Goal: Task Accomplishment & Management: Manage account settings

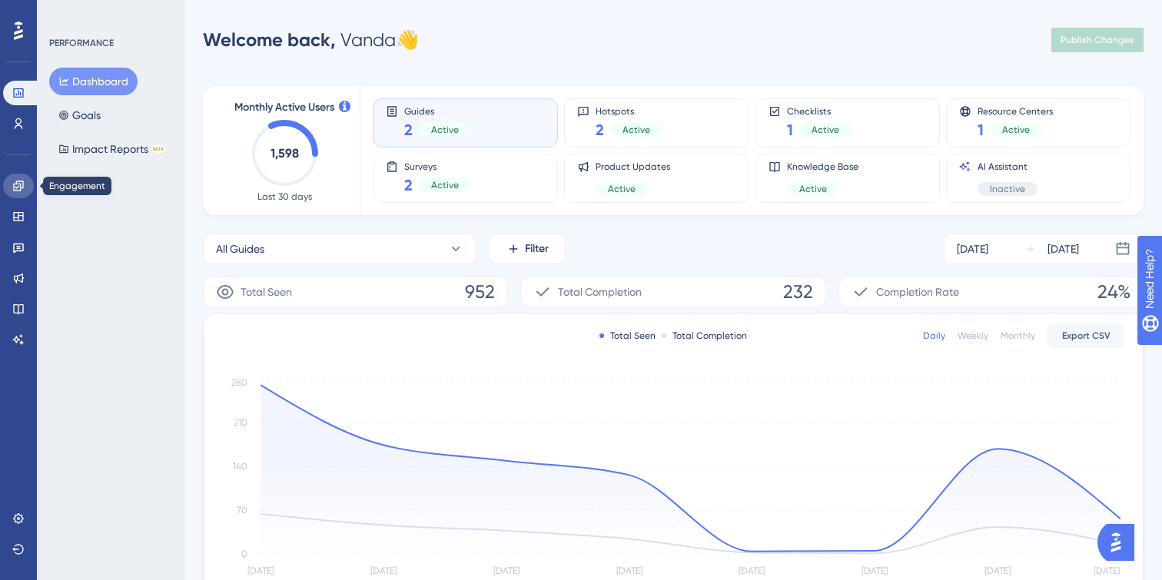
click at [27, 188] on link at bounding box center [18, 186] width 31 height 25
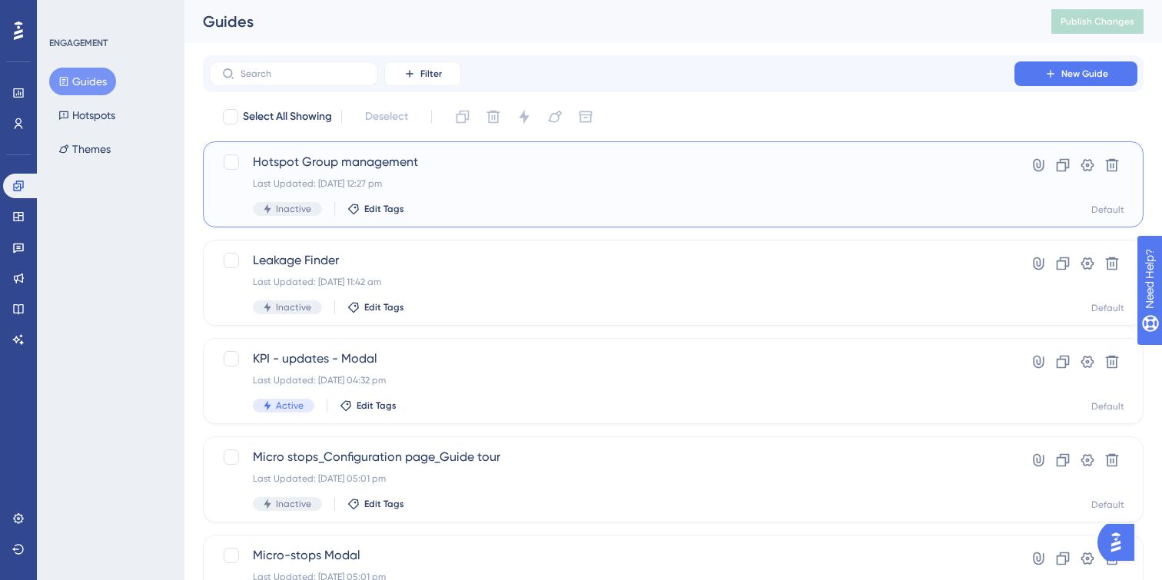
click at [474, 191] on div "Hotspot Group management Last Updated: [DATE] 12:27 pm Inactive Edit Tags" at bounding box center [612, 184] width 718 height 63
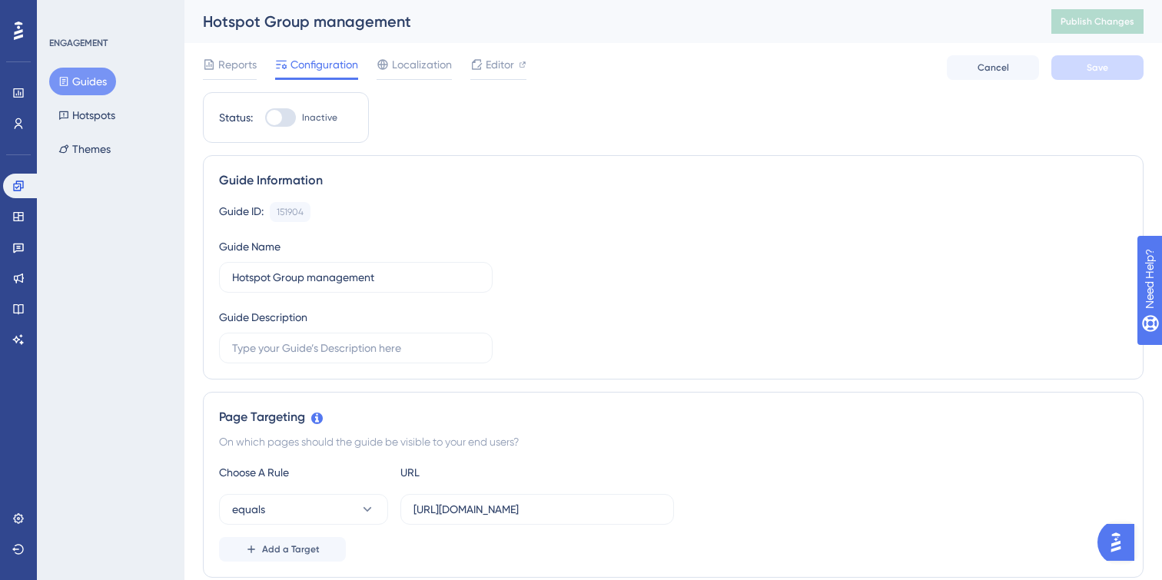
click at [283, 113] on div at bounding box center [280, 117] width 31 height 18
click at [265, 118] on input "Inactive" at bounding box center [264, 118] width 1 height 1
checkbox input "true"
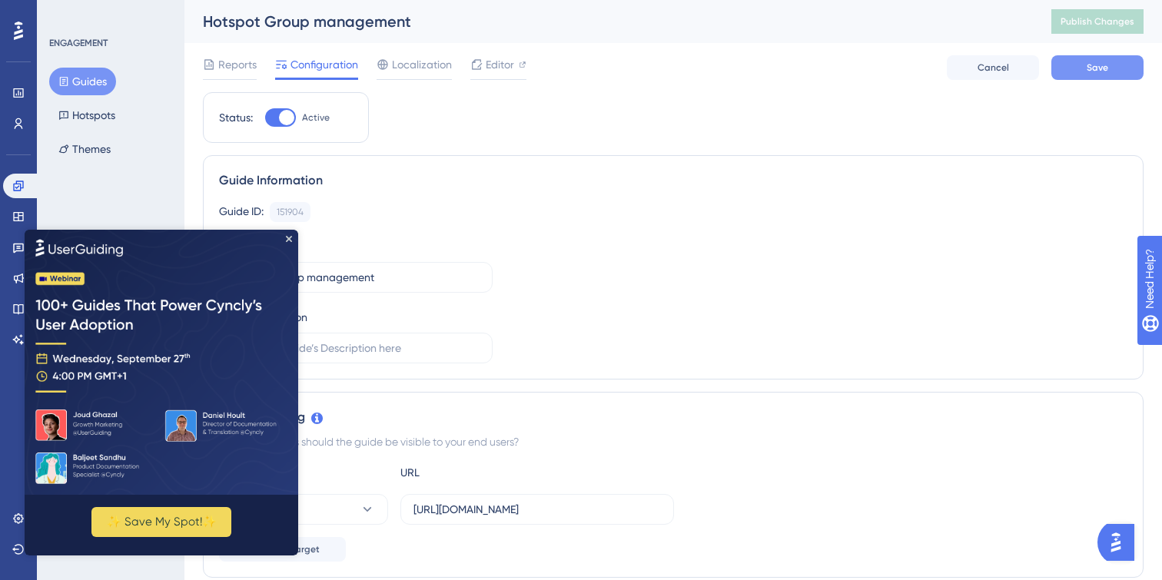
click at [1077, 67] on button "Save" at bounding box center [1097, 67] width 92 height 25
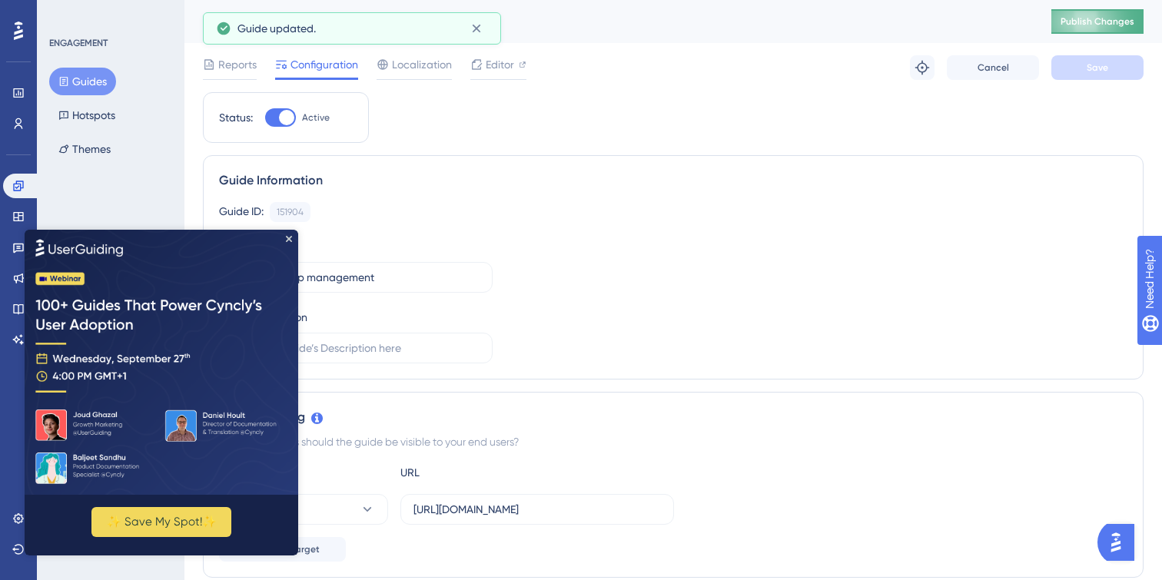
click at [1089, 20] on span "Publish Changes" at bounding box center [1097, 21] width 74 height 12
click at [289, 236] on icon "Close Preview" at bounding box center [289, 238] width 6 height 6
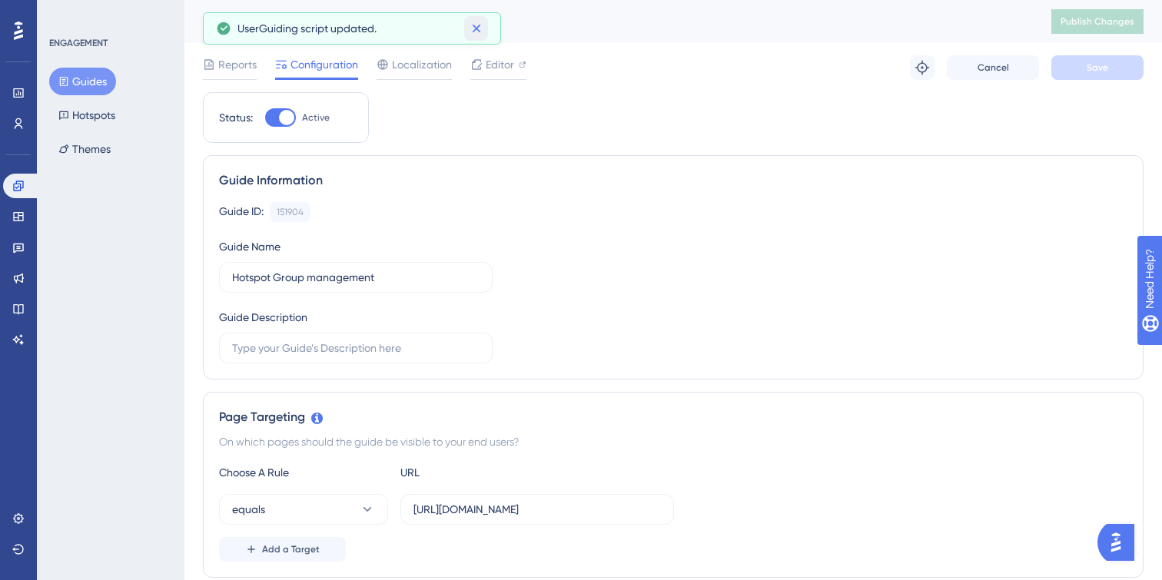
click at [479, 32] on icon at bounding box center [476, 29] width 8 height 8
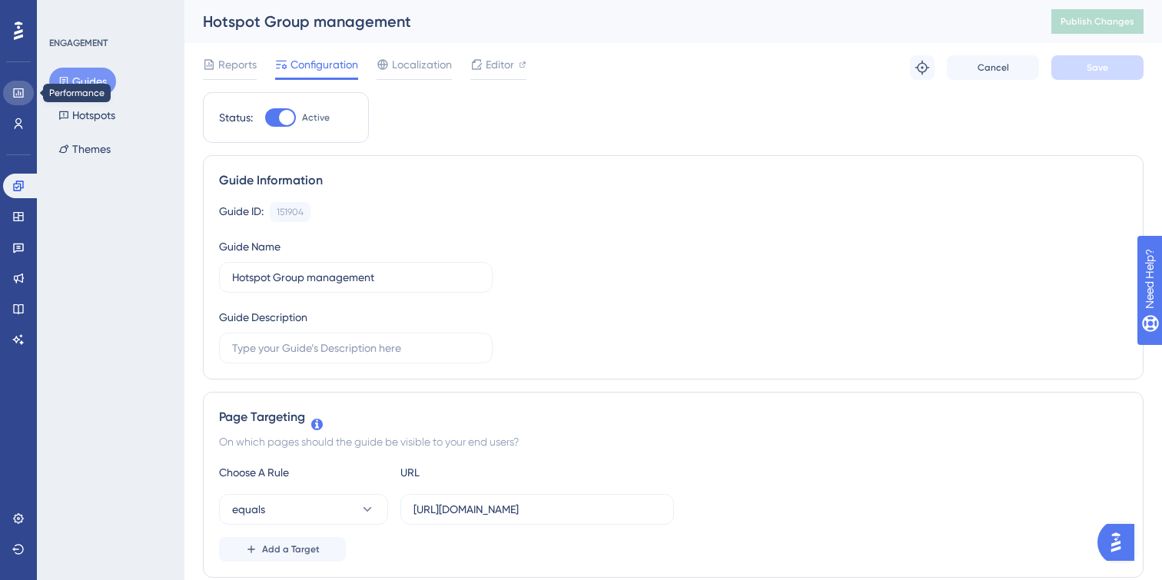
click at [25, 89] on link at bounding box center [18, 93] width 31 height 25
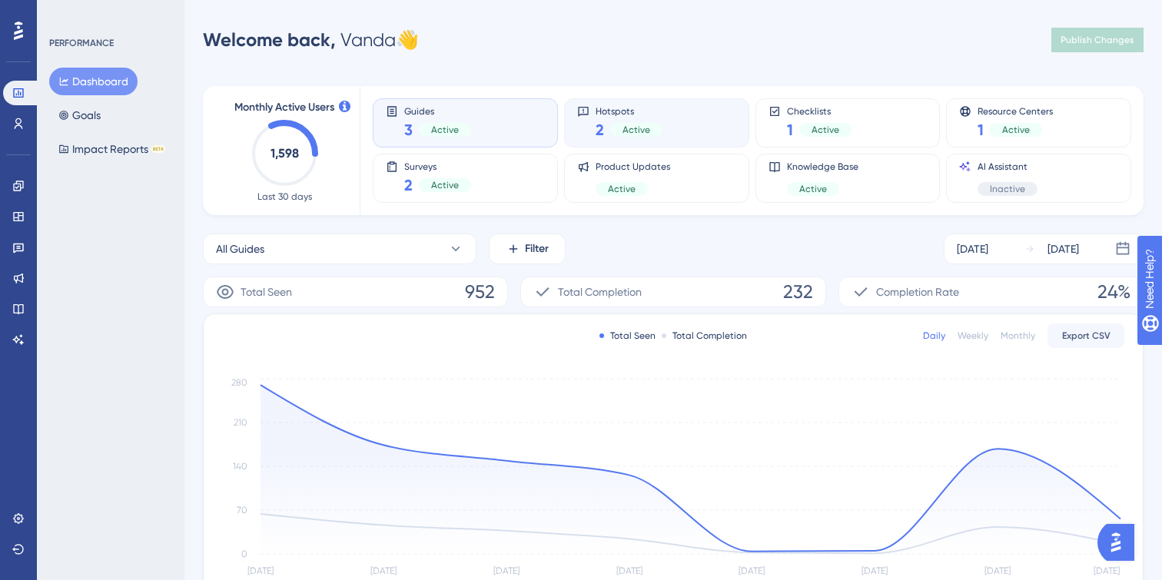
click at [695, 122] on div "Hotspots 2 Active" at bounding box center [656, 122] width 159 height 35
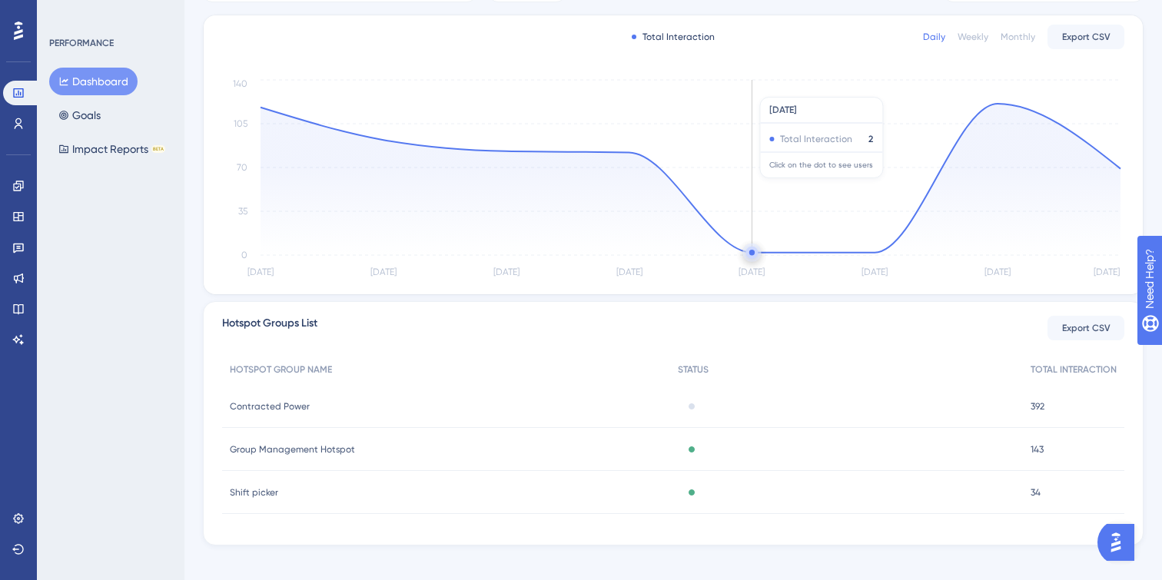
scroll to position [267, 0]
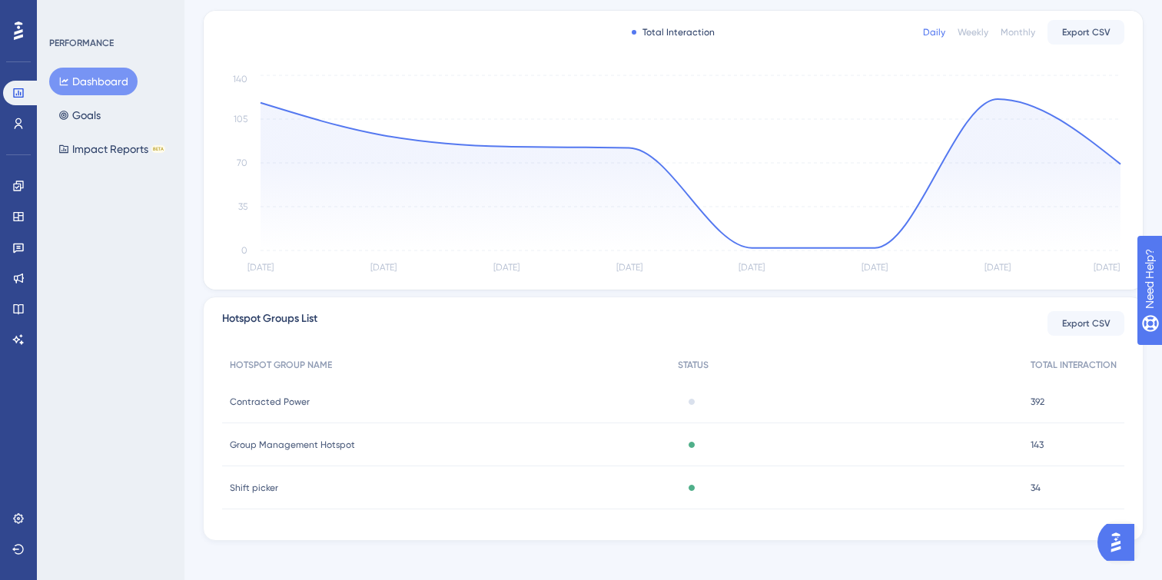
click at [567, 441] on div "Group Management Hotspot Group Management Hotspot" at bounding box center [446, 444] width 448 height 43
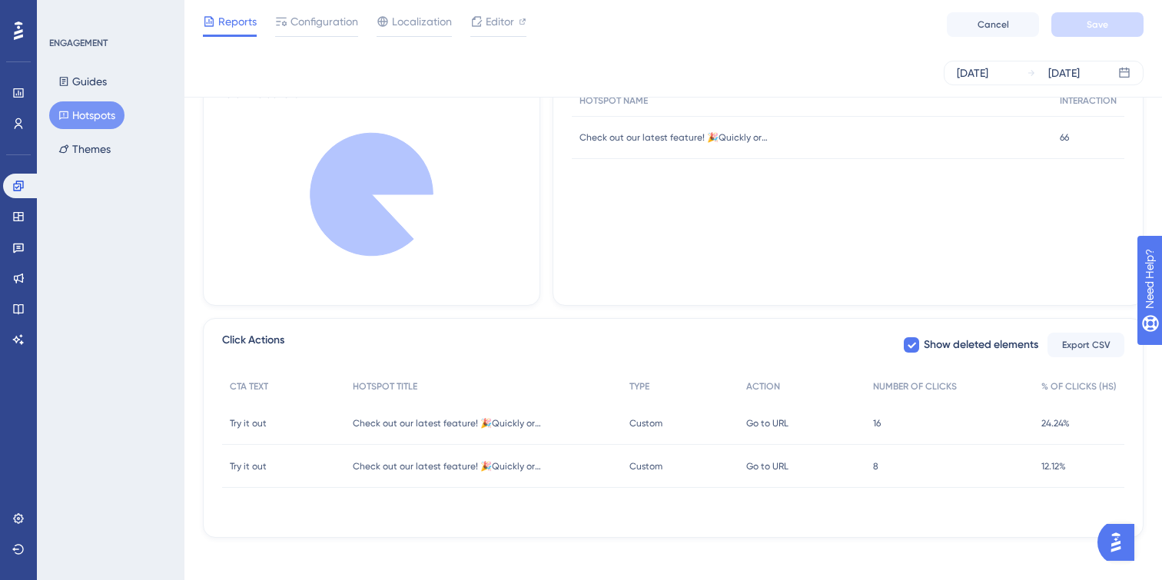
scroll to position [409, 0]
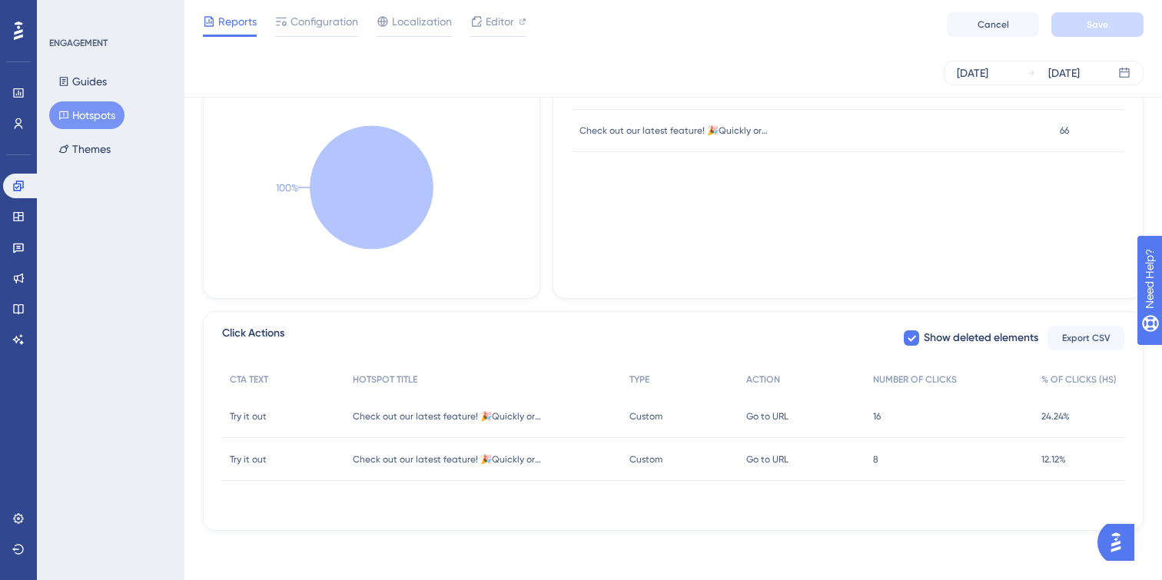
click at [880, 423] on div "16 16" at bounding box center [949, 416] width 168 height 43
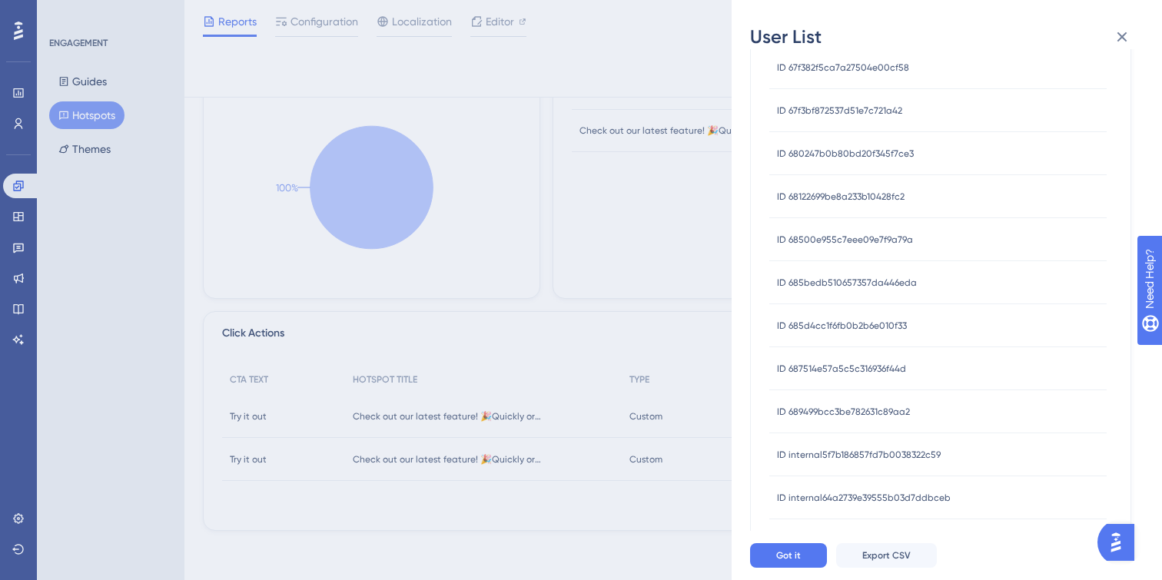
scroll to position [442, 0]
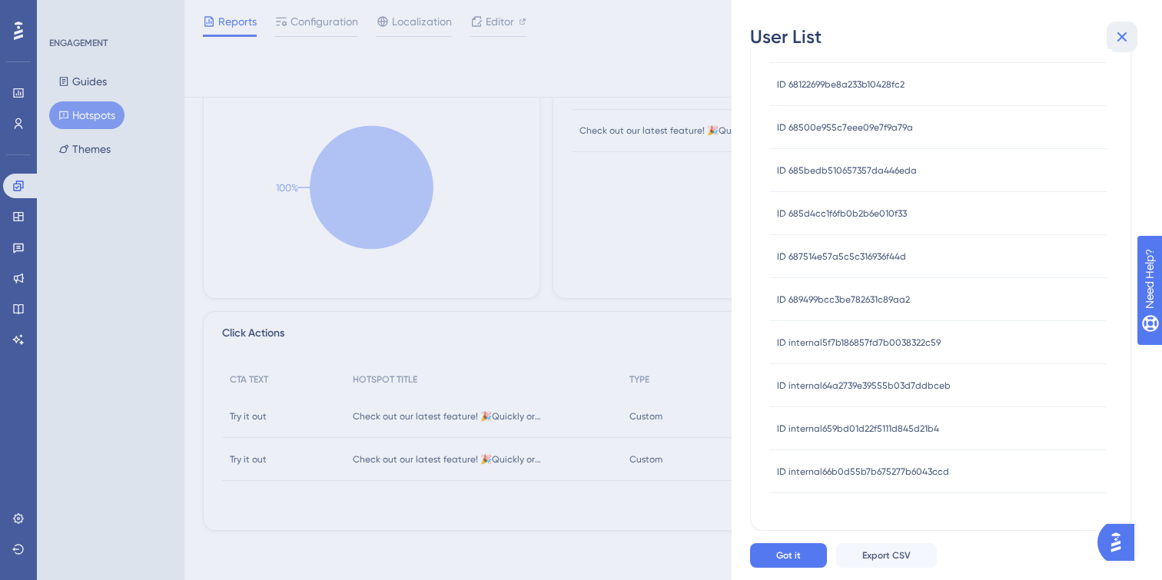
click at [1123, 30] on icon at bounding box center [1122, 37] width 18 height 18
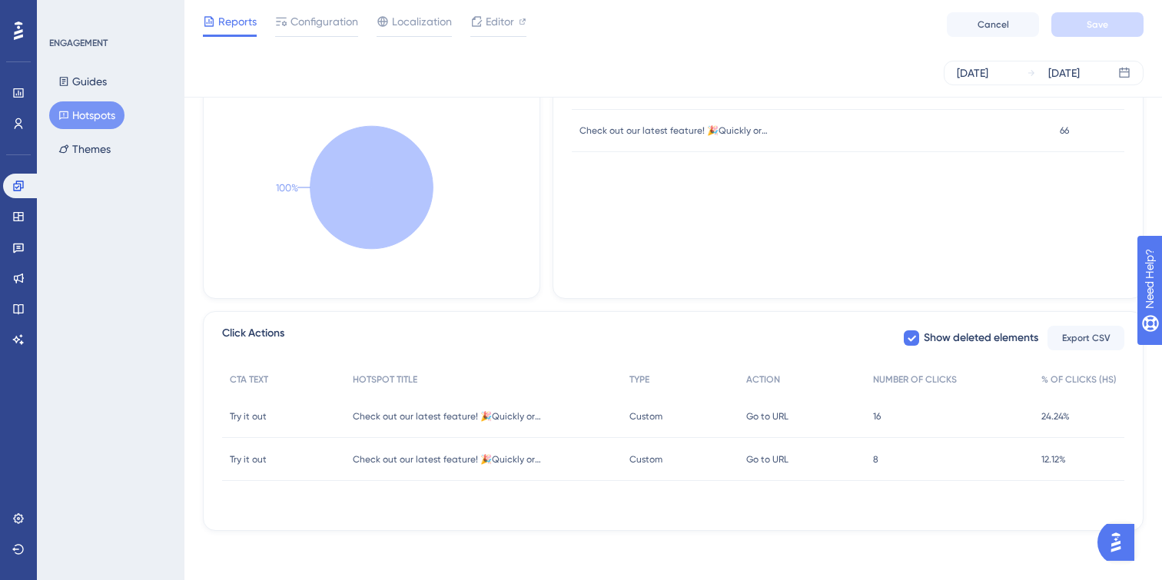
click at [894, 463] on div "8 8" at bounding box center [949, 459] width 168 height 43
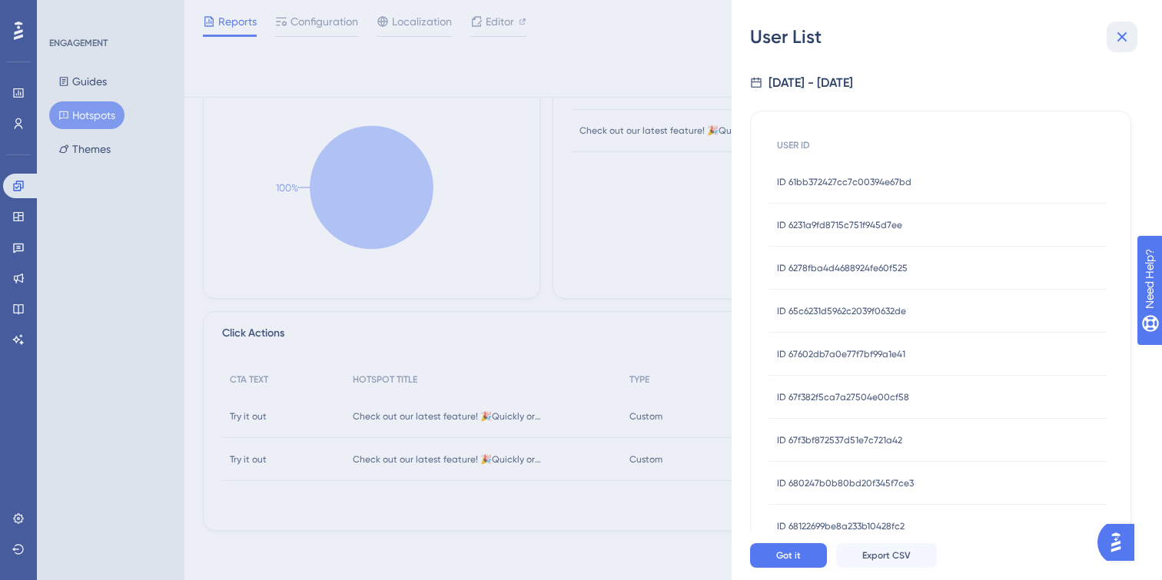
click at [1120, 32] on icon at bounding box center [1122, 37] width 18 height 18
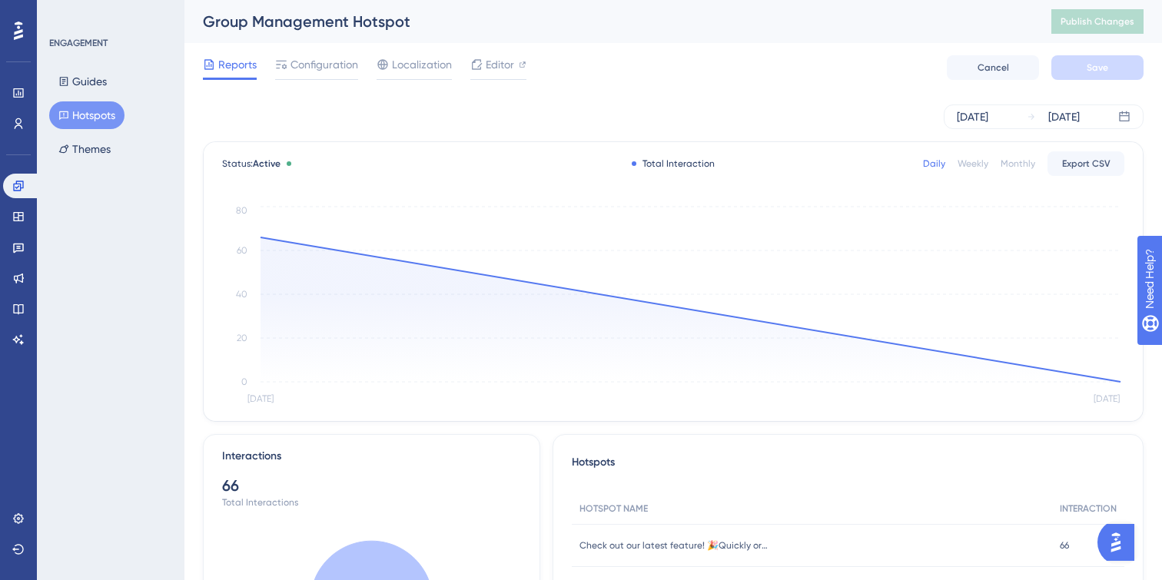
click at [236, 65] on span "Reports" at bounding box center [237, 64] width 38 height 18
click at [24, 92] on icon at bounding box center [18, 93] width 12 height 12
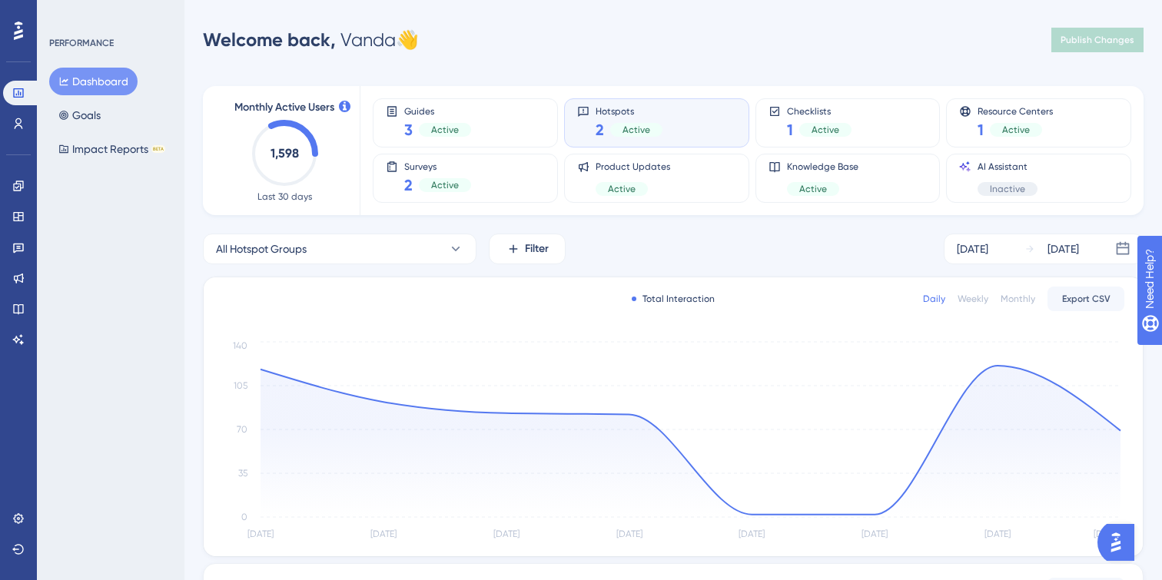
click at [687, 128] on div "Hotspots 2 Active" at bounding box center [656, 122] width 159 height 35
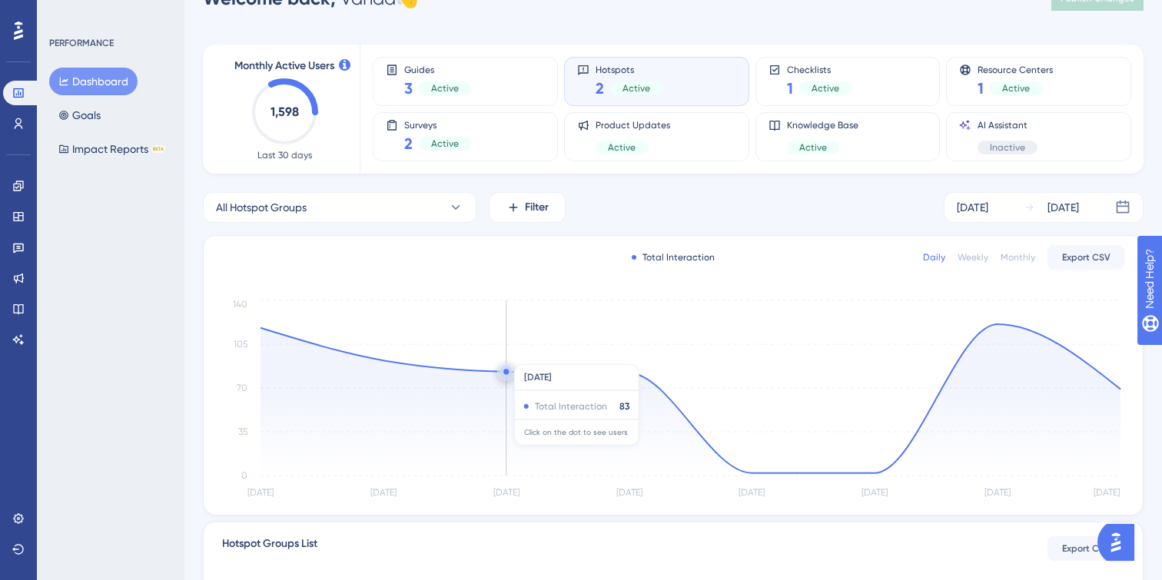
scroll to position [277, 0]
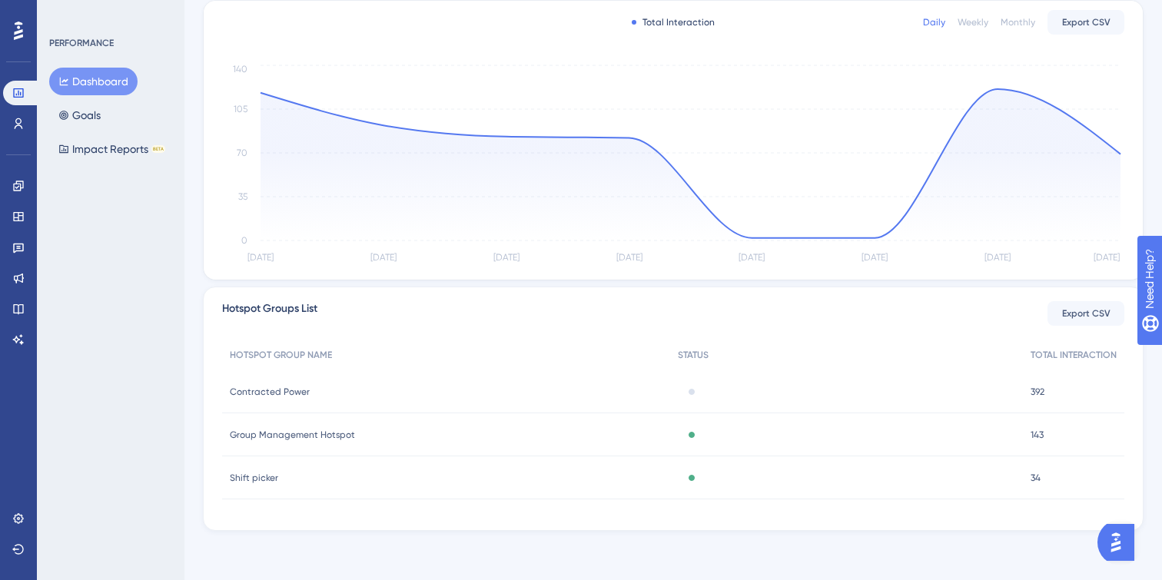
click at [704, 438] on div "Active" at bounding box center [846, 434] width 353 height 43
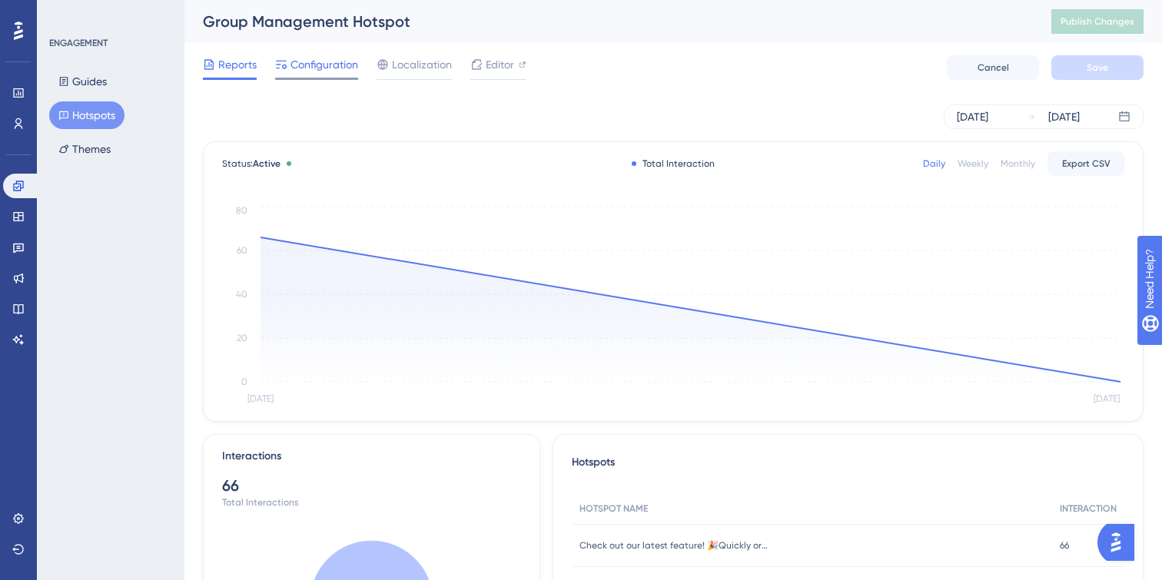
click at [321, 66] on span "Configuration" at bounding box center [324, 64] width 68 height 18
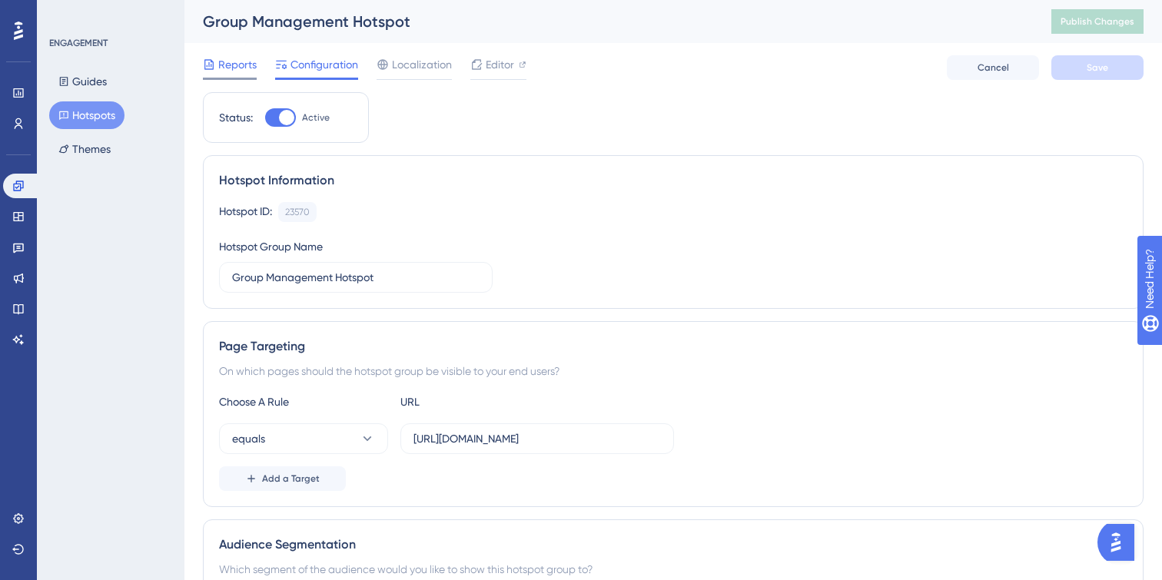
click at [220, 70] on span "Reports" at bounding box center [237, 64] width 38 height 18
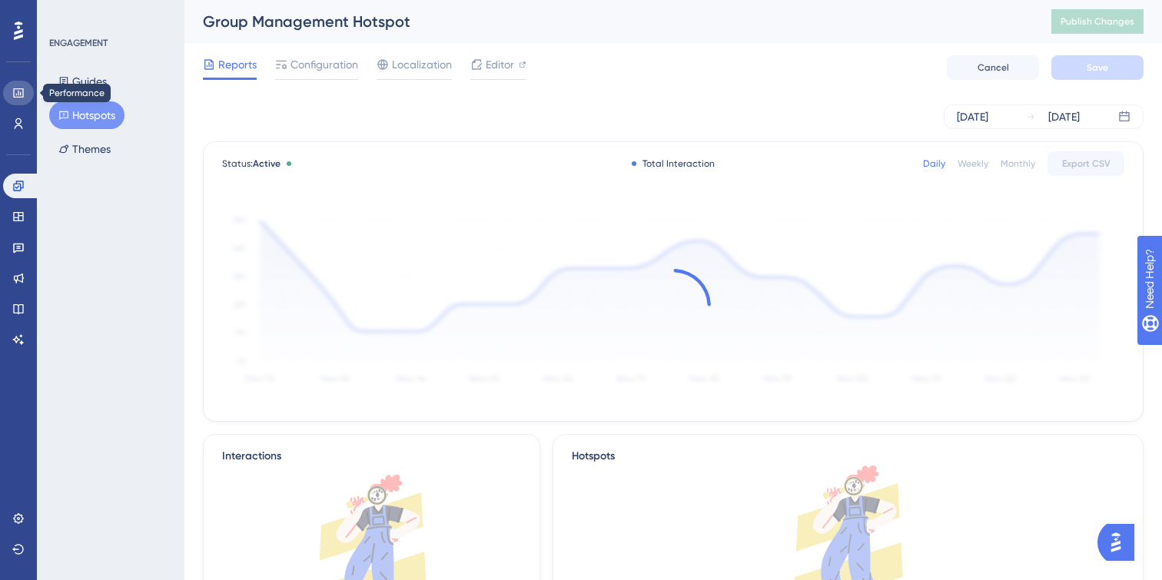
click at [20, 96] on icon at bounding box center [18, 93] width 12 height 12
